Goal: Book appointment/travel/reservation

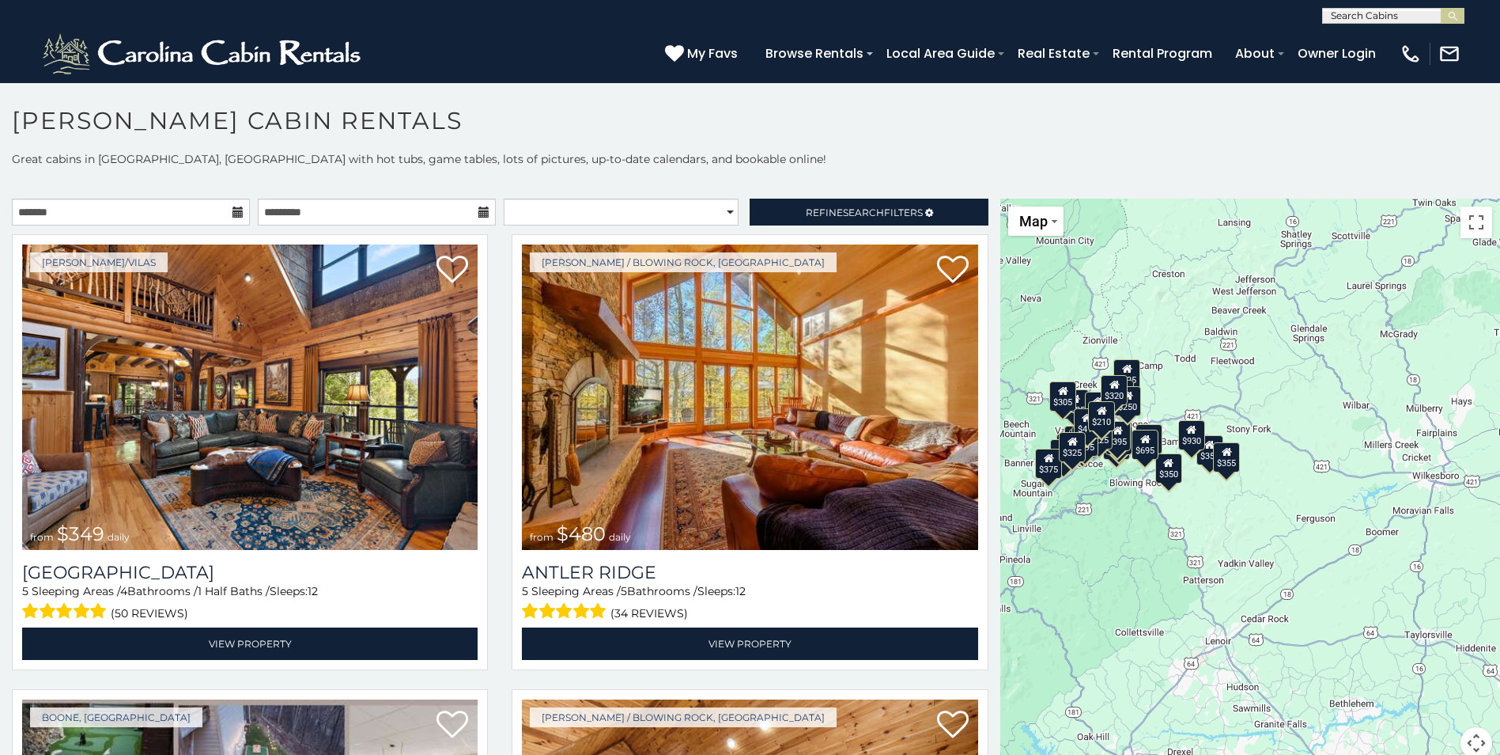
drag, startPoint x: 1262, startPoint y: 404, endPoint x: 997, endPoint y: 370, distance: 267.1
click at [1001, 370] on div "$349 $480 $525 $315 $355 $675 $635 $930 $400 $451 $330 $400 $485 $460 $395 $255…" at bounding box center [1251, 488] width 500 height 579
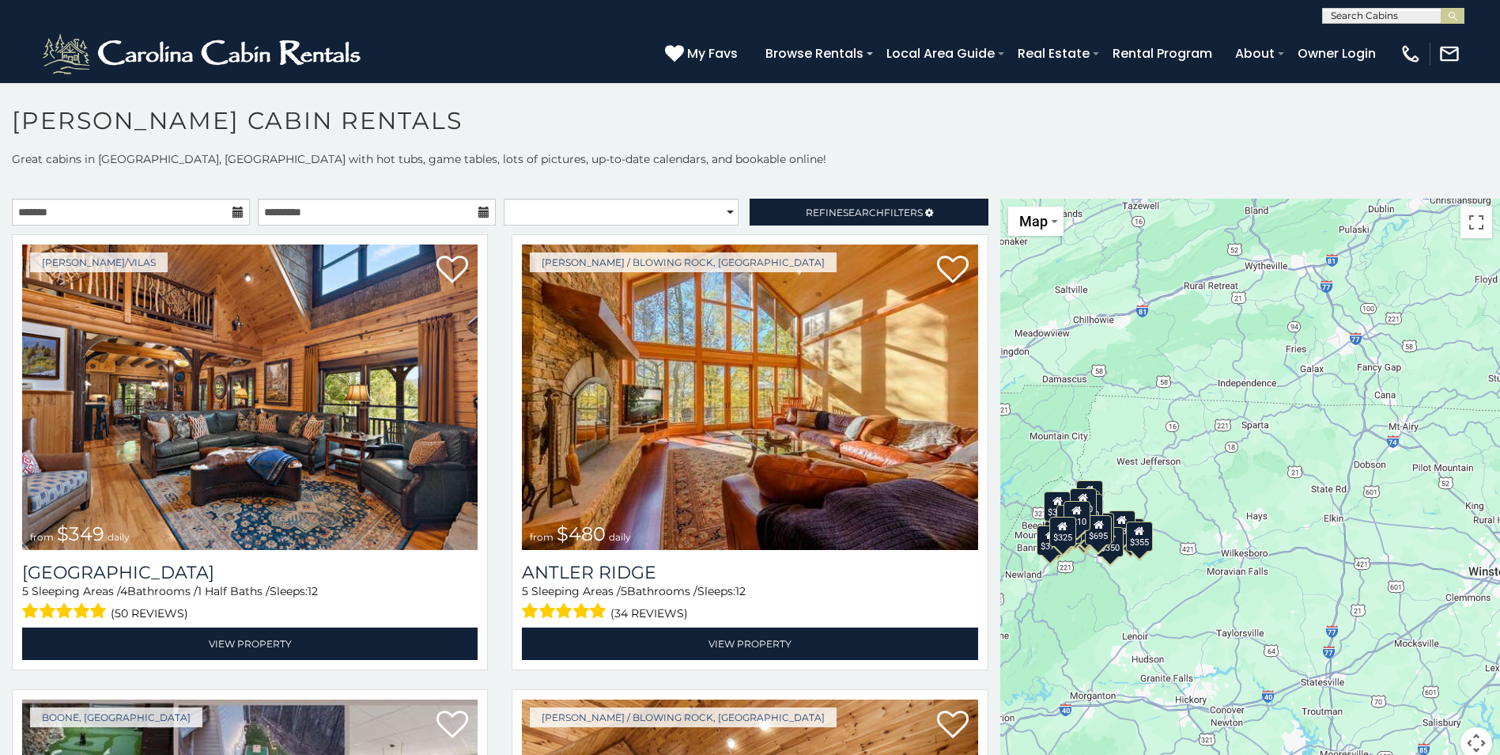
drag, startPoint x: 1379, startPoint y: 395, endPoint x: 1073, endPoint y: 504, distance: 325.7
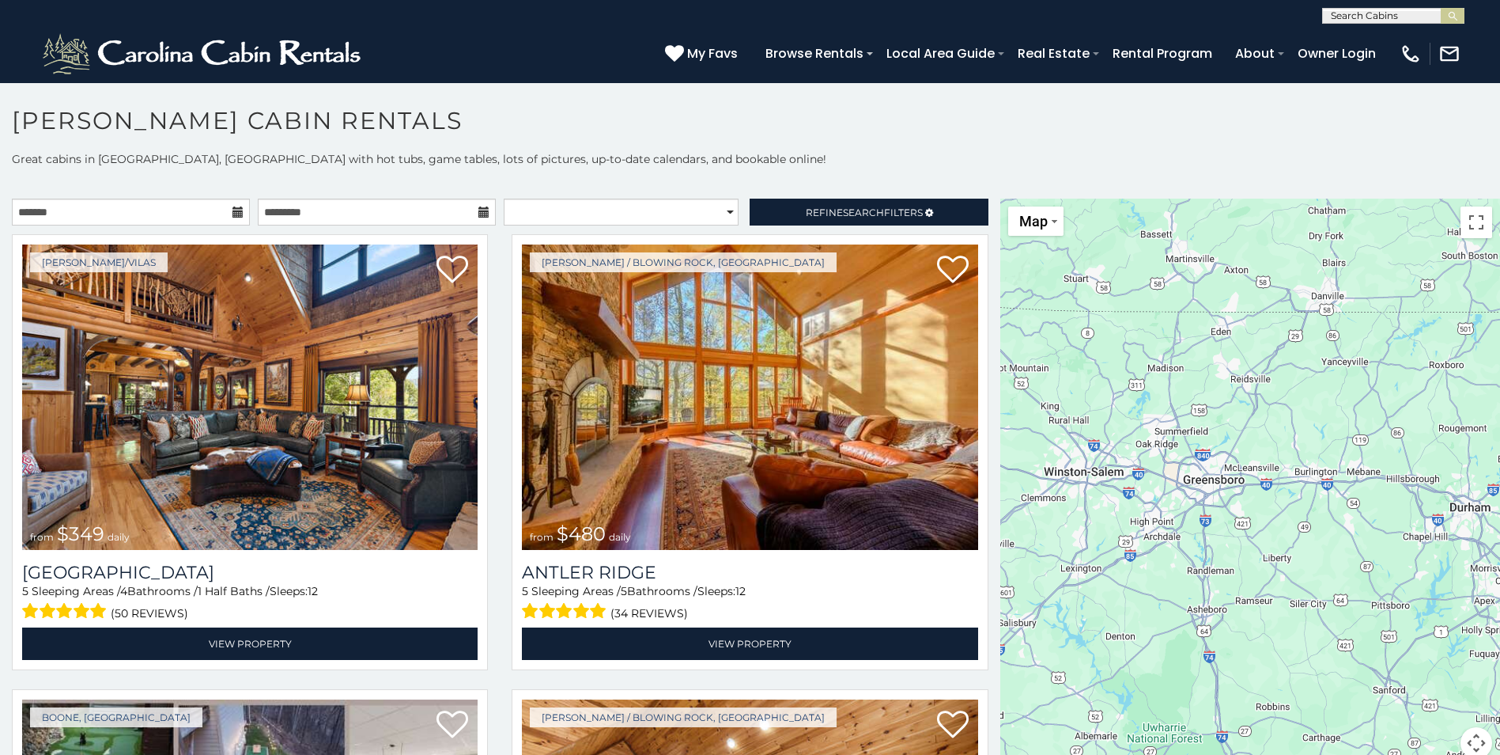
drag, startPoint x: 1409, startPoint y: 535, endPoint x: 982, endPoint y: 435, distance: 438.6
click at [982, 199] on main "**********" at bounding box center [750, 199] width 1500 height 0
click at [1209, 492] on div at bounding box center [1251, 488] width 500 height 579
click at [1211, 481] on div at bounding box center [1251, 488] width 500 height 579
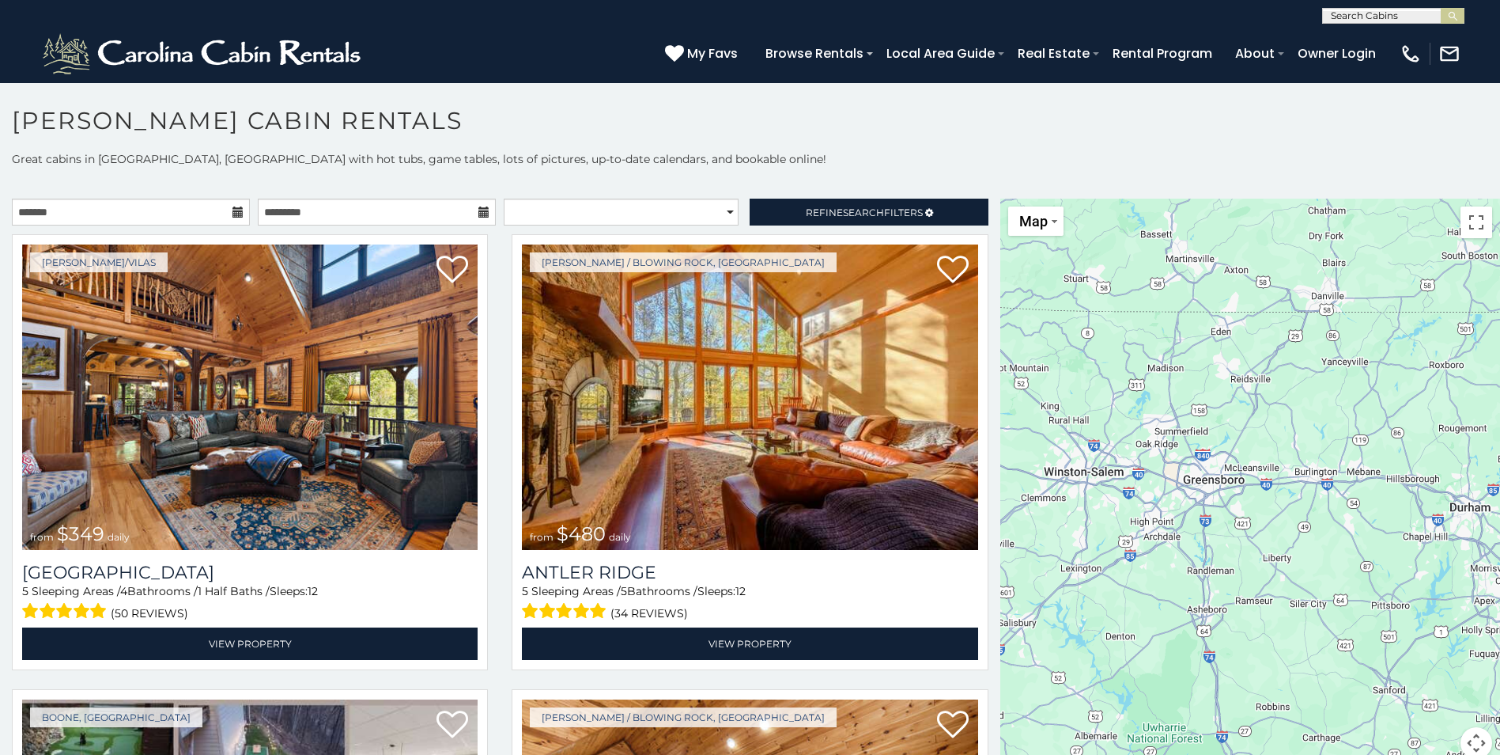
click at [1211, 481] on div at bounding box center [1251, 488] width 500 height 579
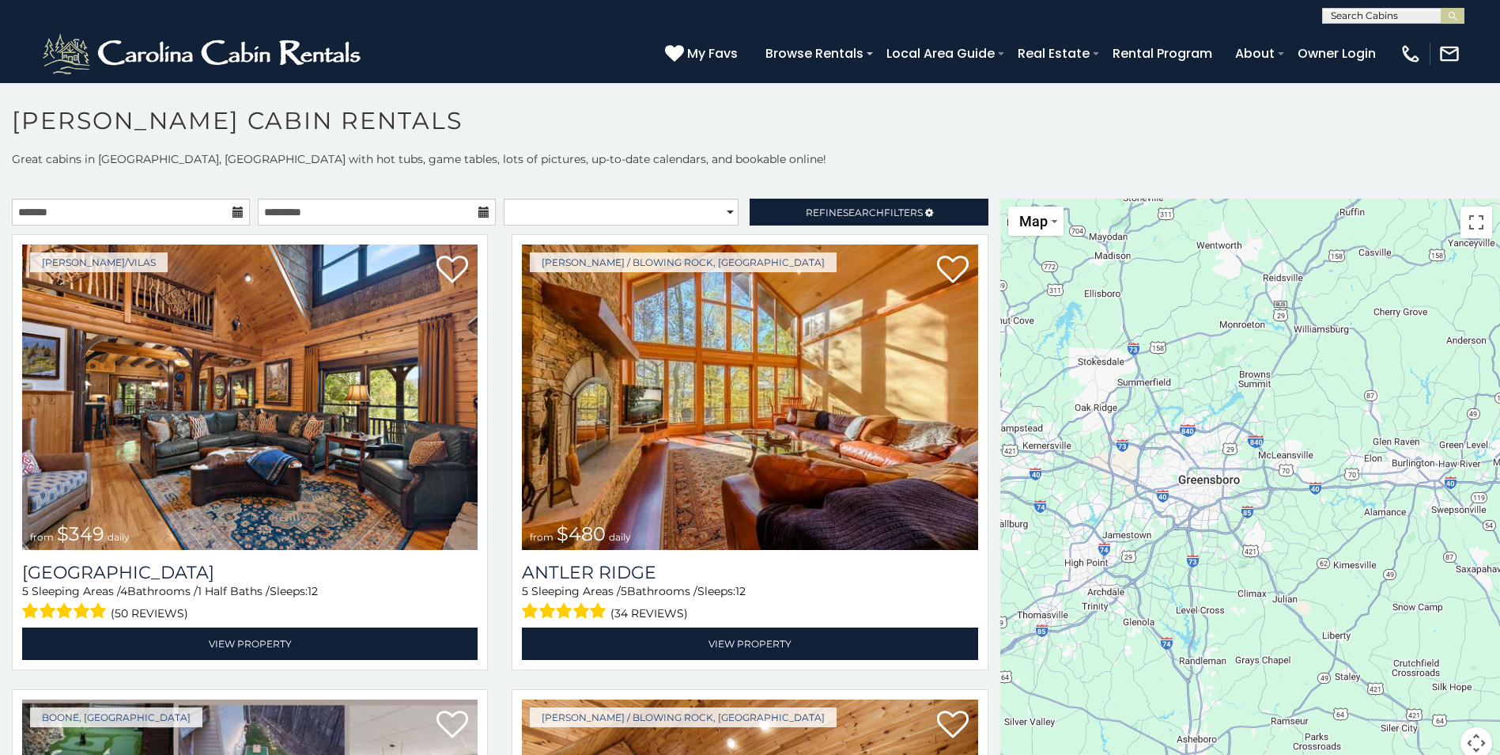
click at [1215, 481] on div at bounding box center [1251, 488] width 500 height 579
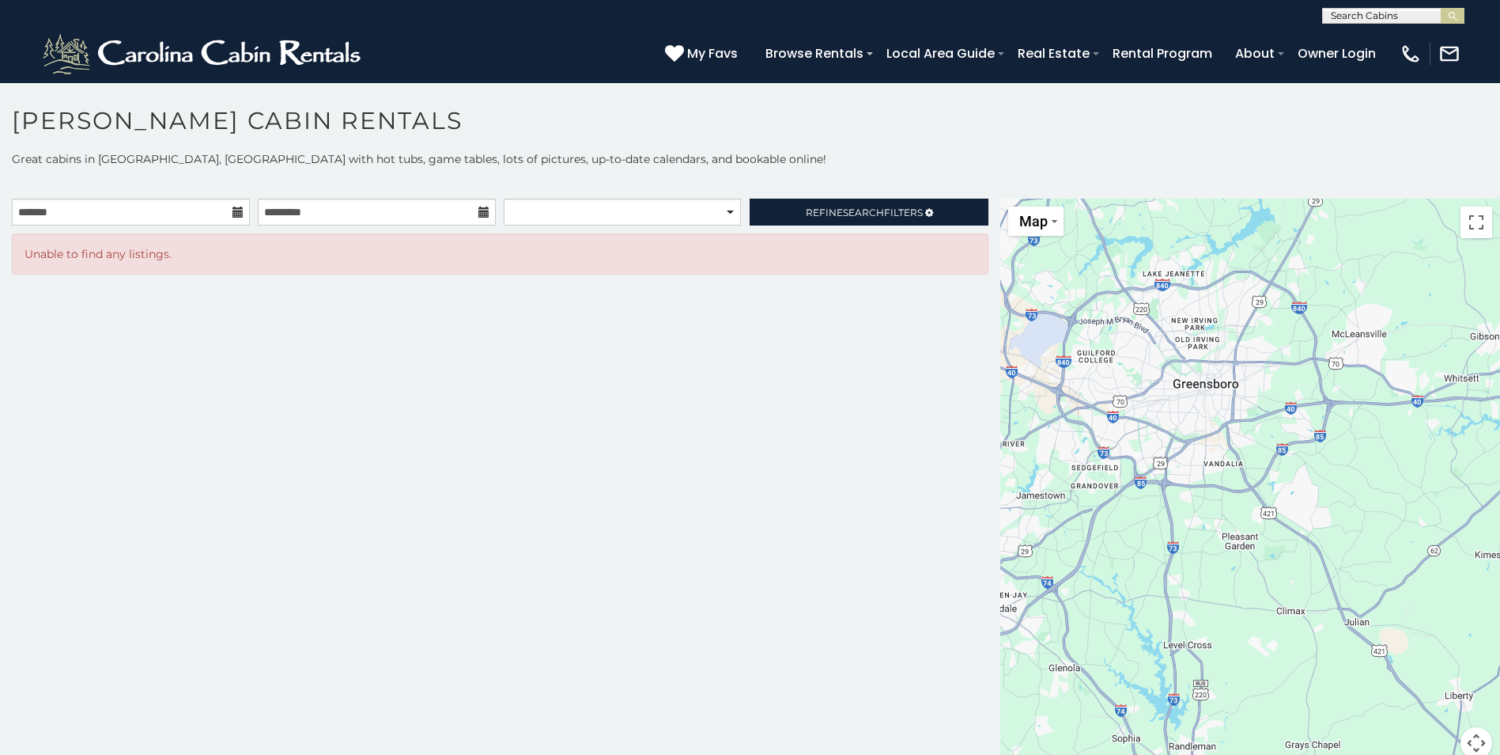
drag, startPoint x: 1277, startPoint y: 520, endPoint x: 1181, endPoint y: 417, distance: 141.0
click at [1181, 417] on div at bounding box center [1251, 488] width 500 height 579
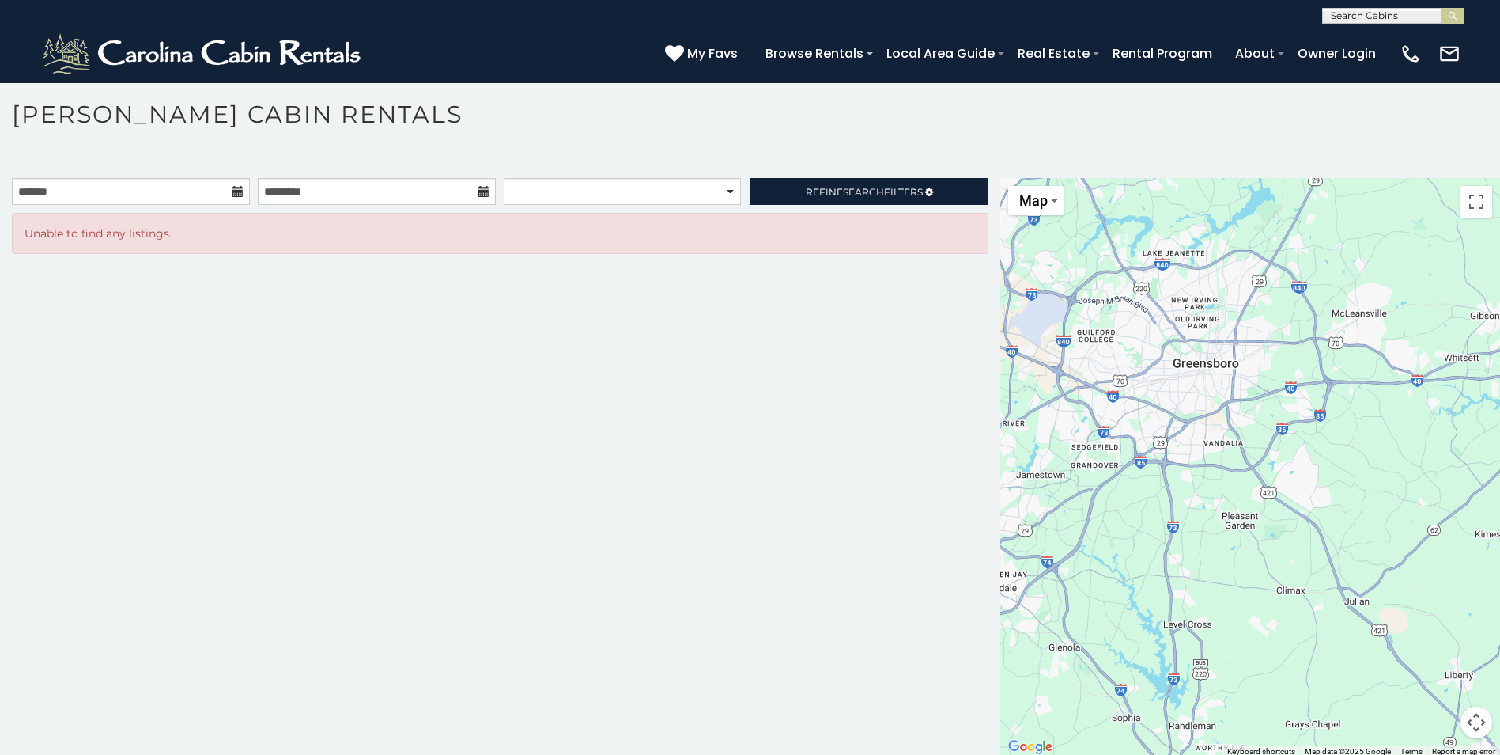
scroll to position [9, 0]
